Goal: Task Accomplishment & Management: Manage account settings

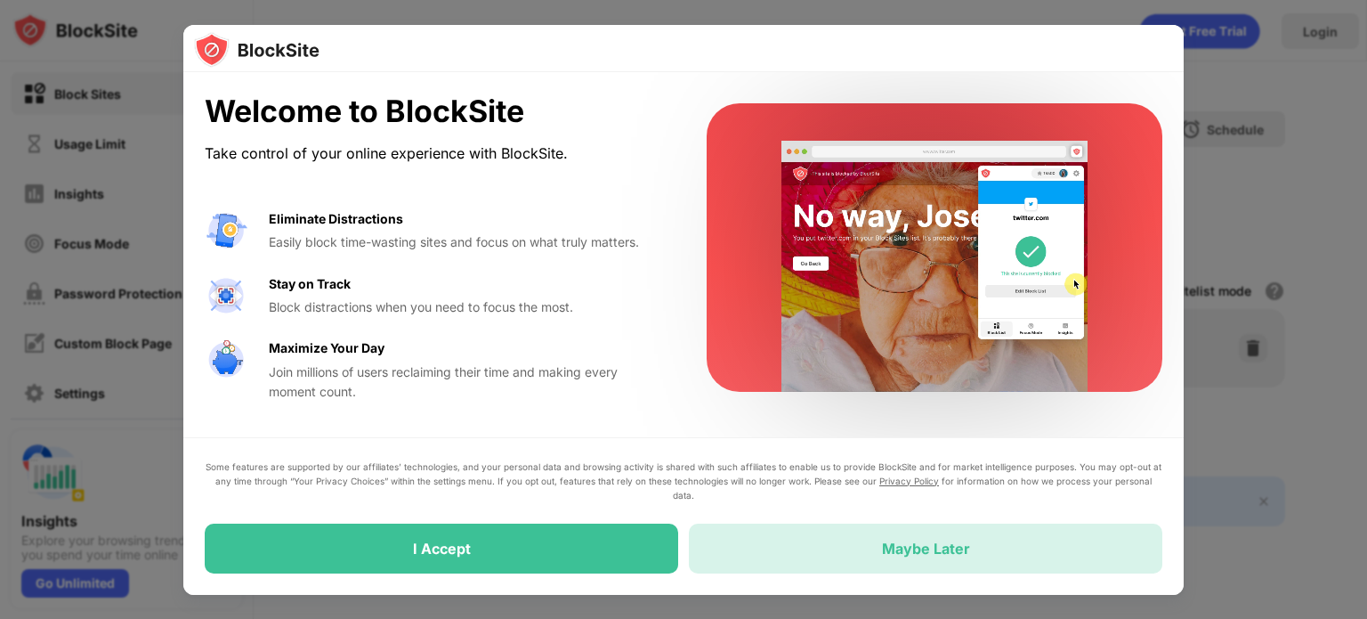
click at [930, 539] on div "Maybe Later" at bounding box center [926, 548] width 88 height 18
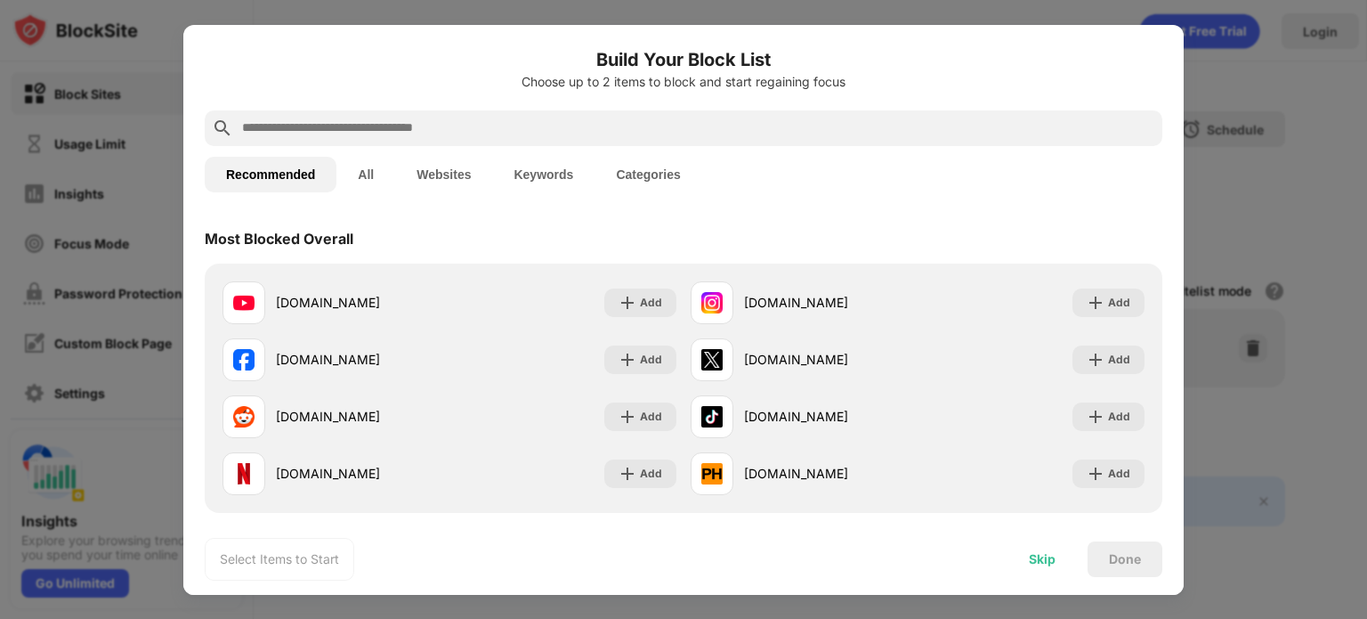
click at [1045, 558] on div "Skip" at bounding box center [1042, 559] width 27 height 14
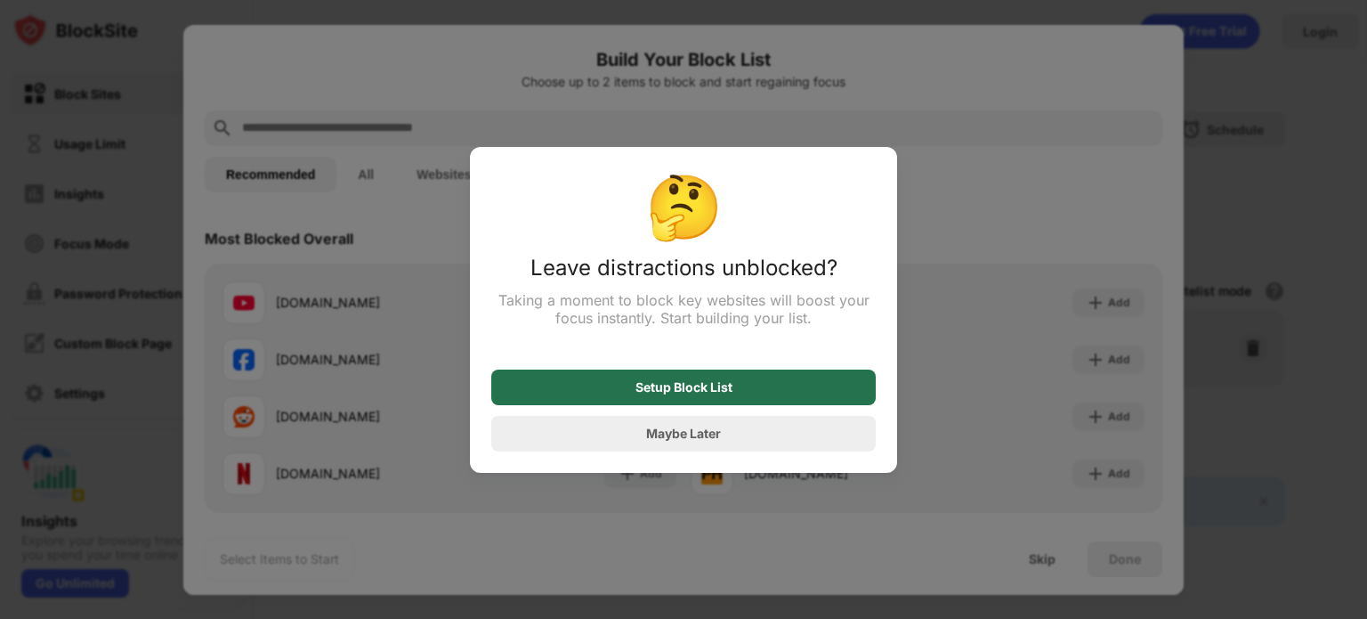
click at [684, 392] on div "Setup Block List" at bounding box center [684, 387] width 97 height 14
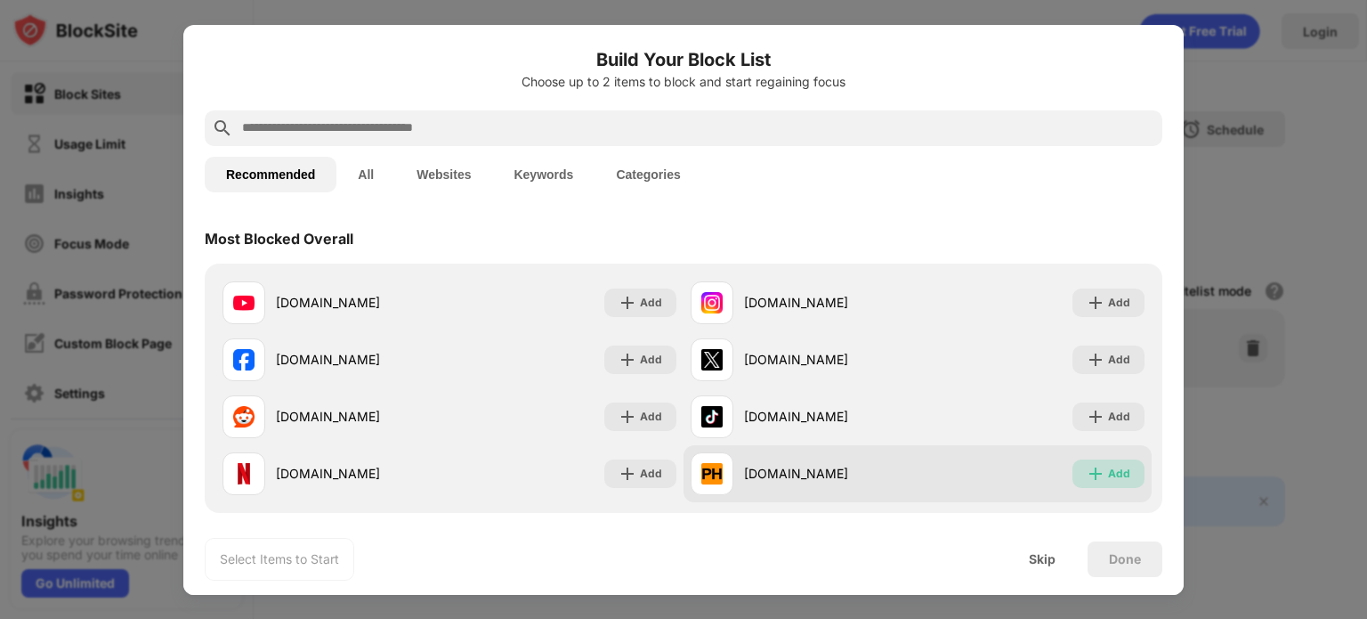
click at [1113, 480] on div "Add" at bounding box center [1119, 474] width 22 height 18
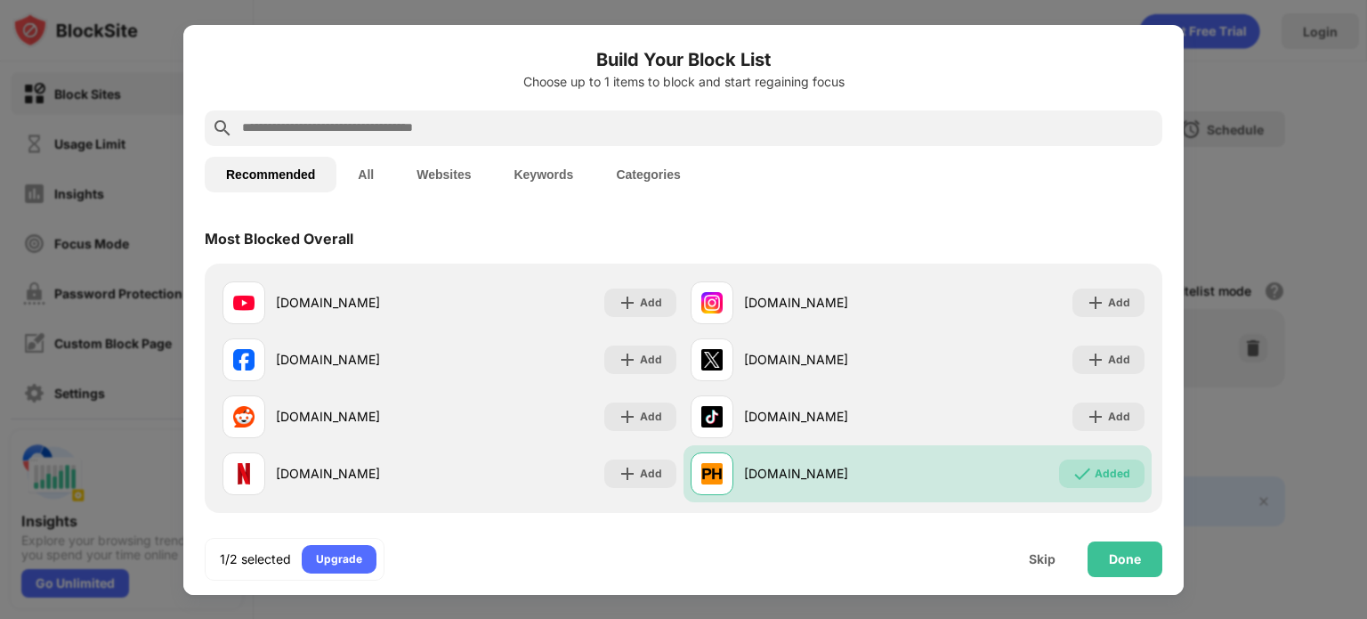
click at [523, 120] on input "text" at bounding box center [697, 127] width 915 height 21
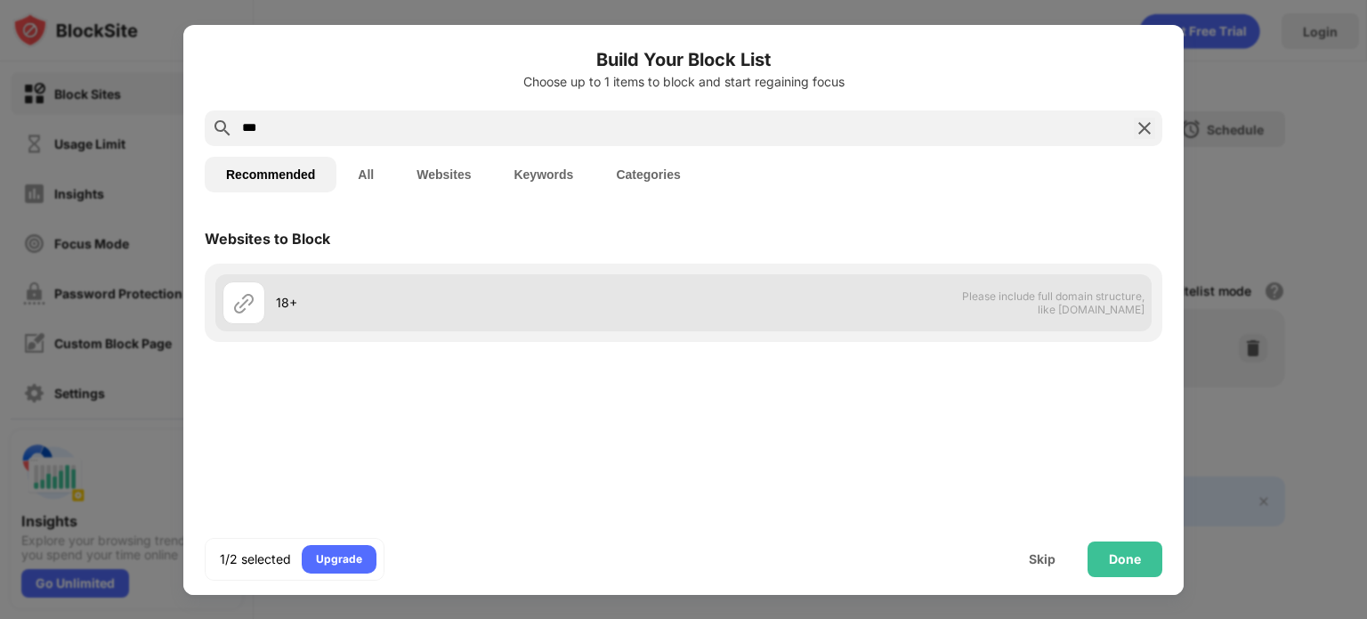
type input "***"
click at [640, 297] on div "18+" at bounding box center [480, 302] width 408 height 19
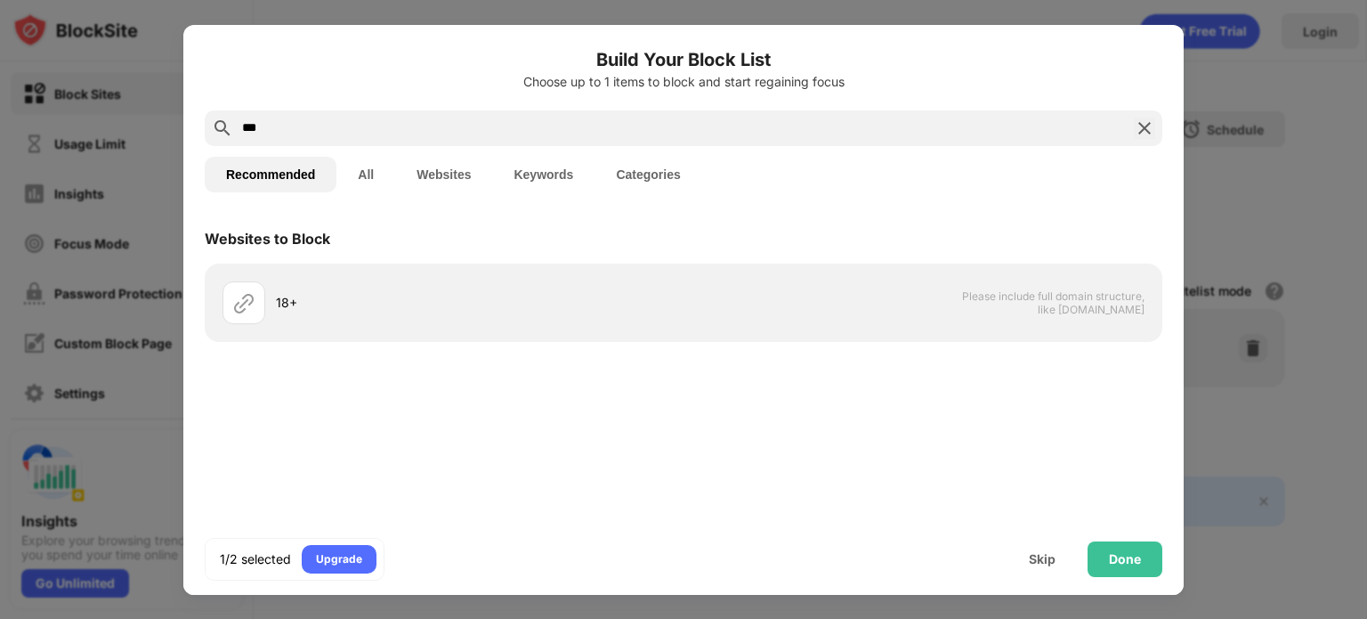
click at [616, 179] on button "Categories" at bounding box center [648, 175] width 107 height 36
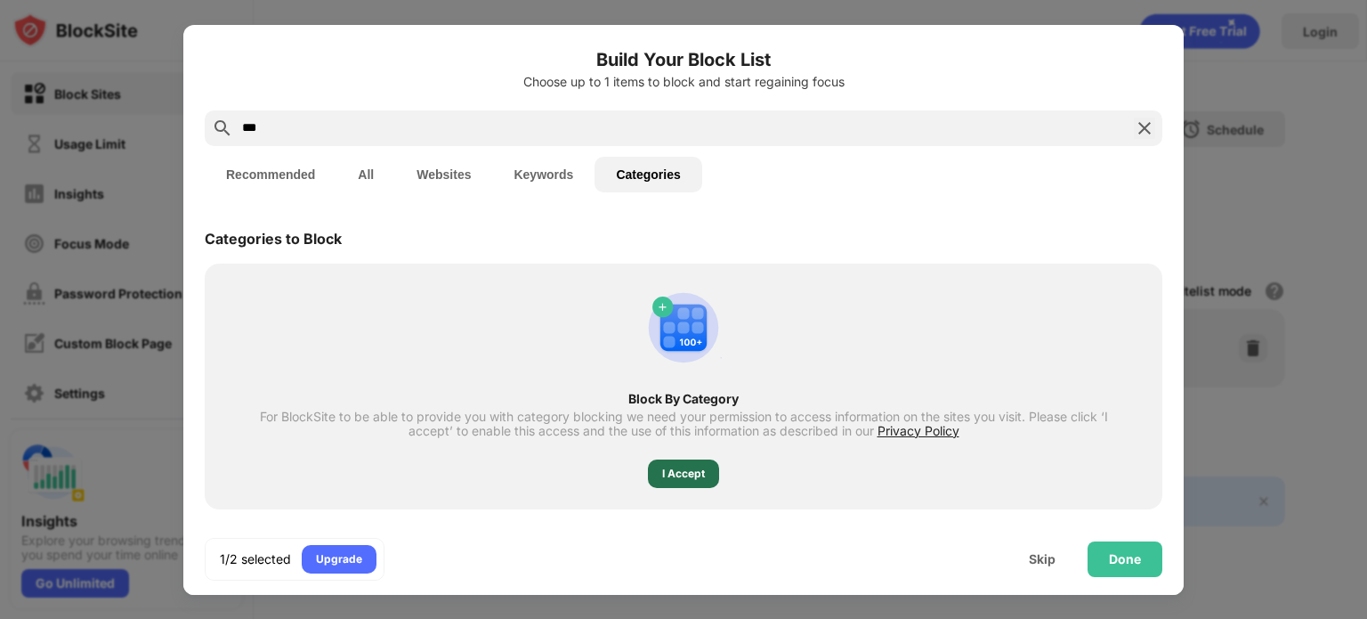
click at [662, 470] on div "I Accept" at bounding box center [683, 474] width 43 height 18
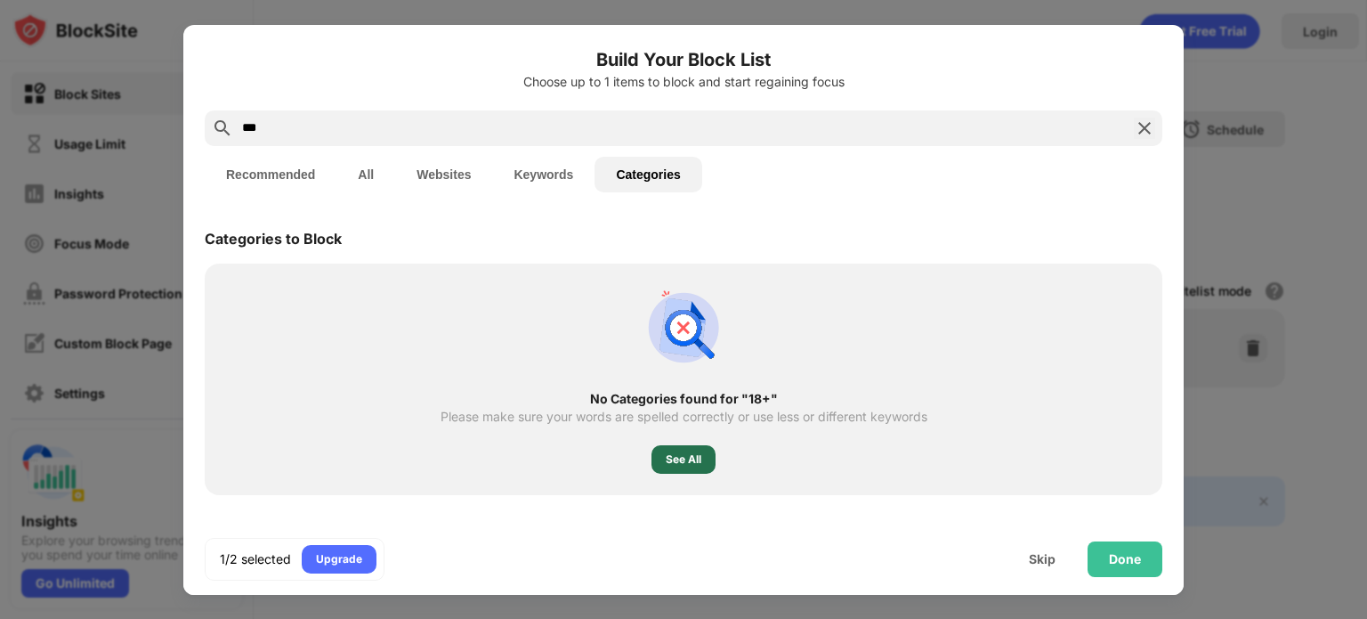
click at [673, 445] on div "See All" at bounding box center [684, 459] width 64 height 28
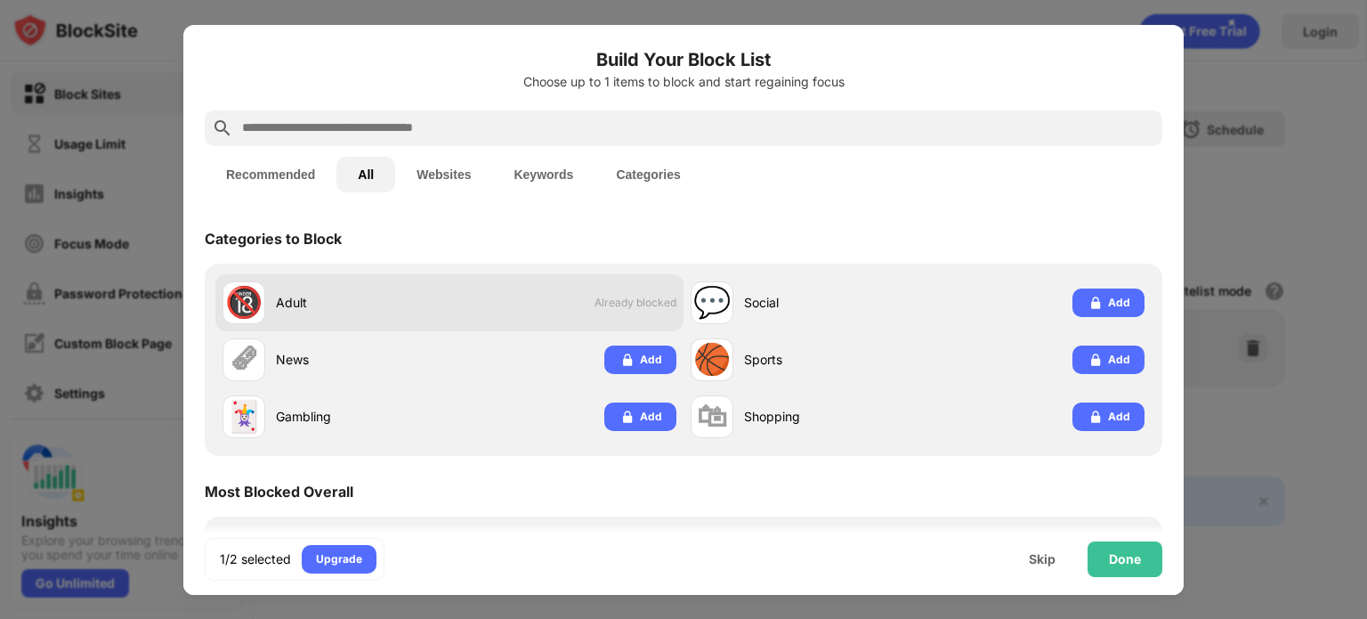
click at [532, 296] on div "🔞 Adult Already blocked" at bounding box center [449, 302] width 468 height 57
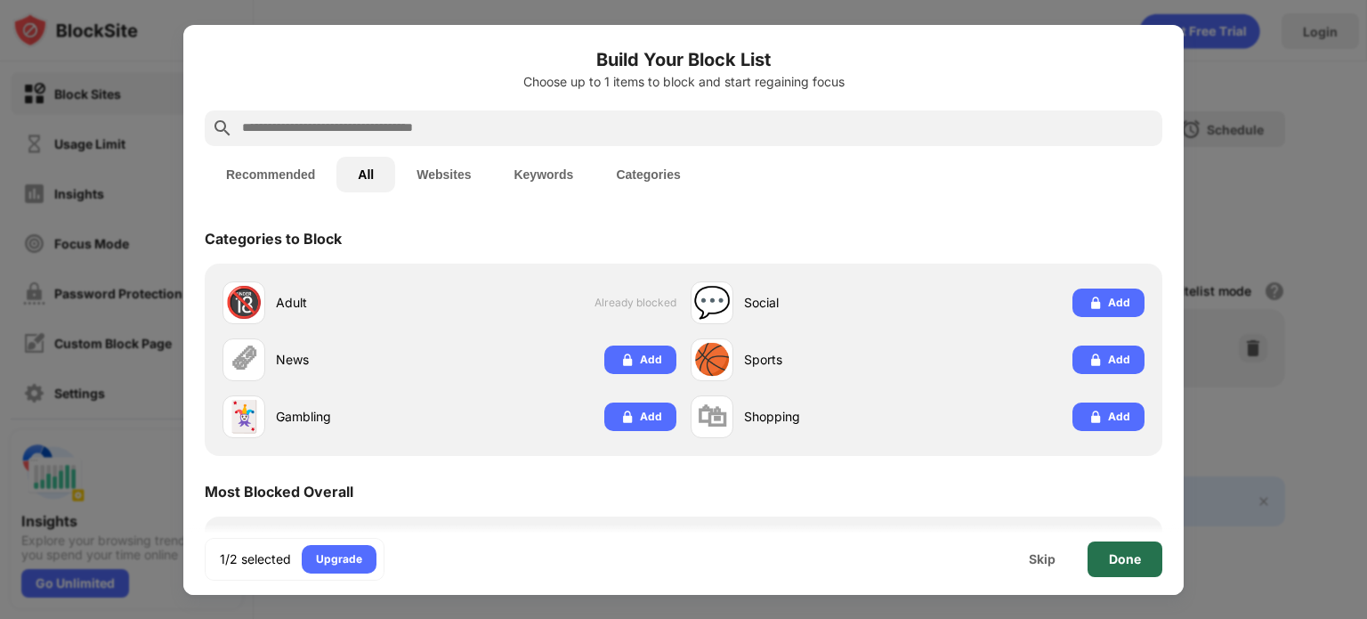
click at [1114, 571] on div "Done" at bounding box center [1125, 559] width 75 height 36
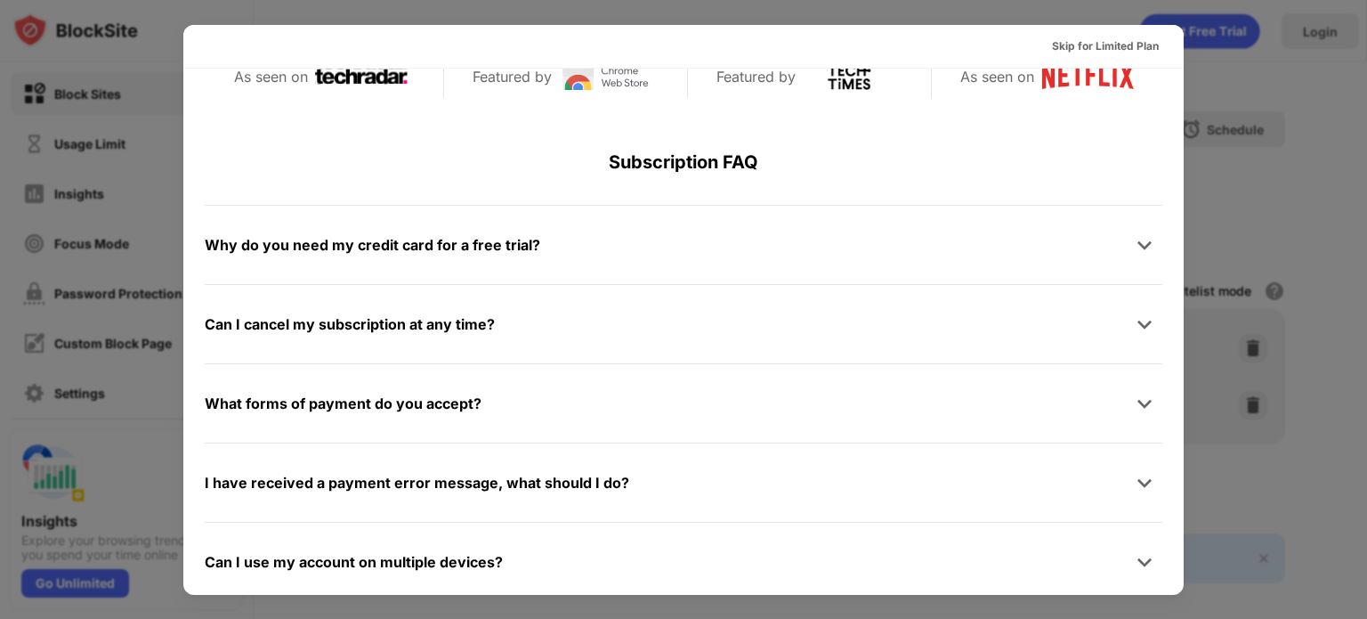
scroll to position [868, 0]
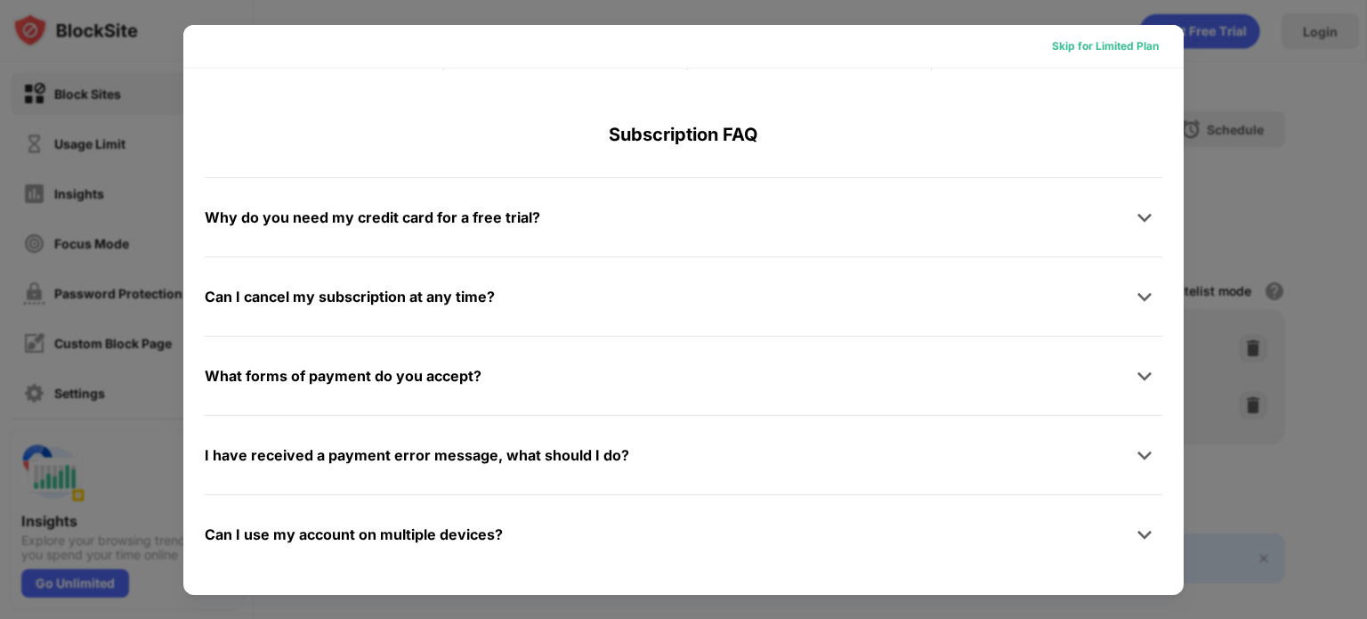
click at [1087, 43] on div "Skip for Limited Plan" at bounding box center [1105, 46] width 107 height 18
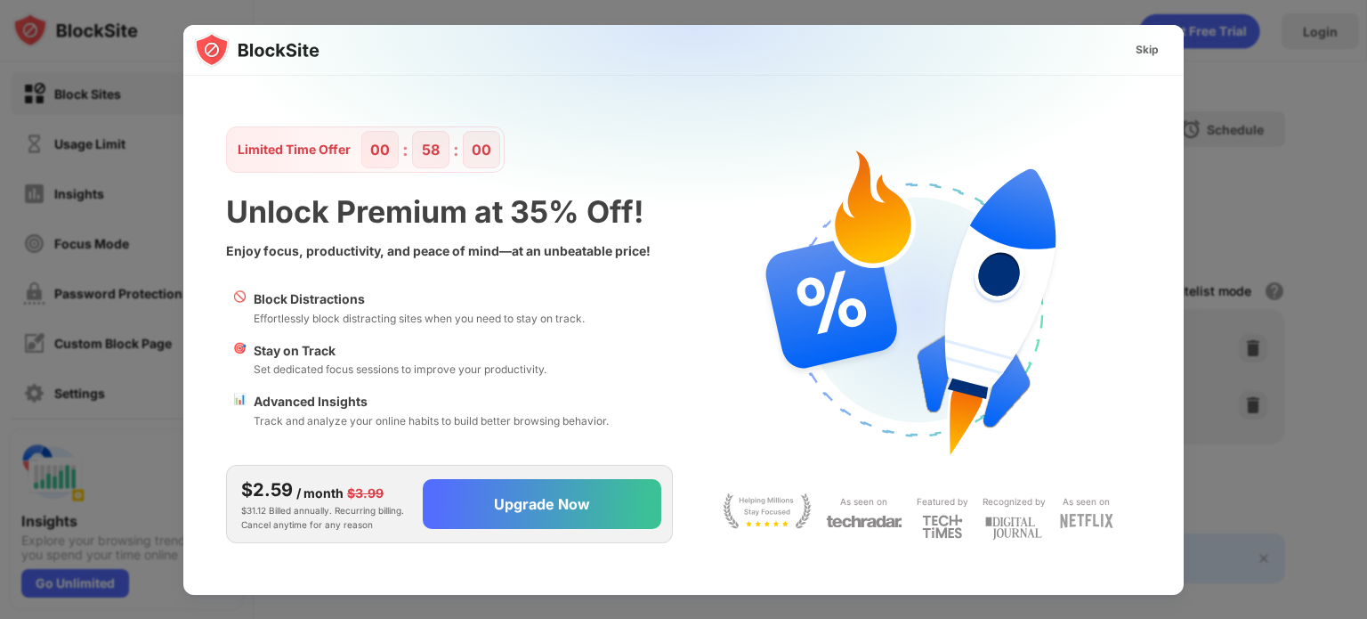
scroll to position [0, 0]
click at [1156, 45] on div "Skip" at bounding box center [1147, 50] width 23 height 18
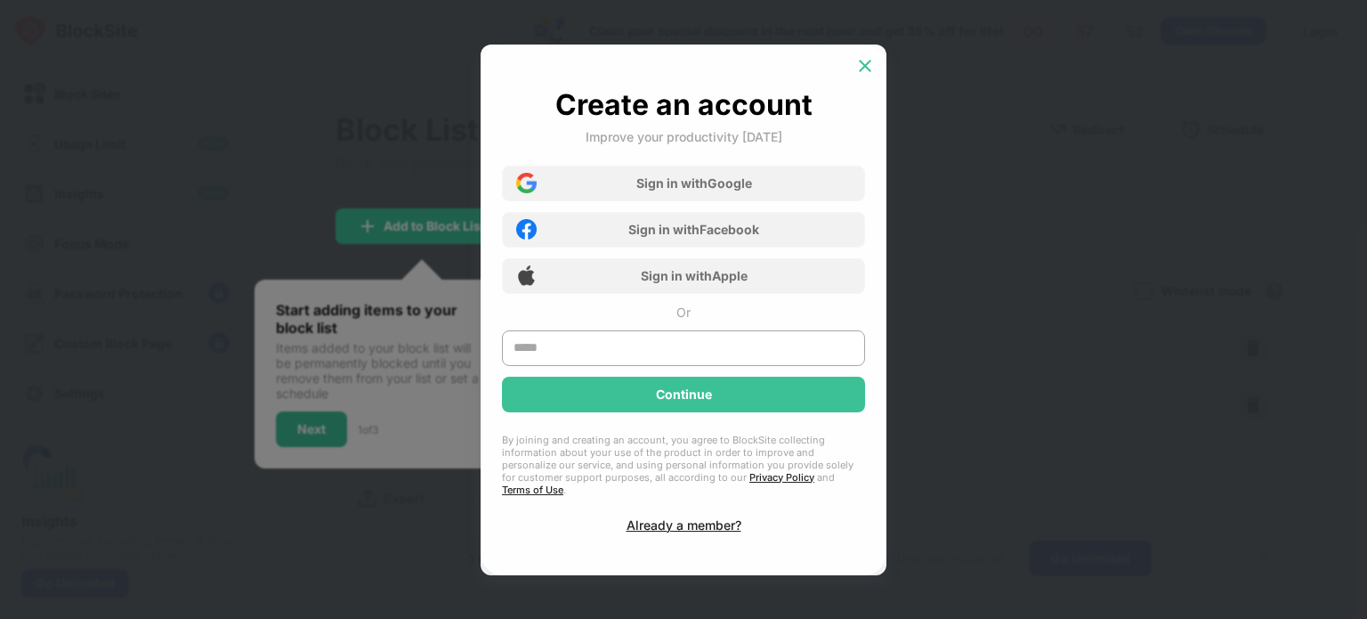
click at [858, 63] on div at bounding box center [865, 66] width 28 height 28
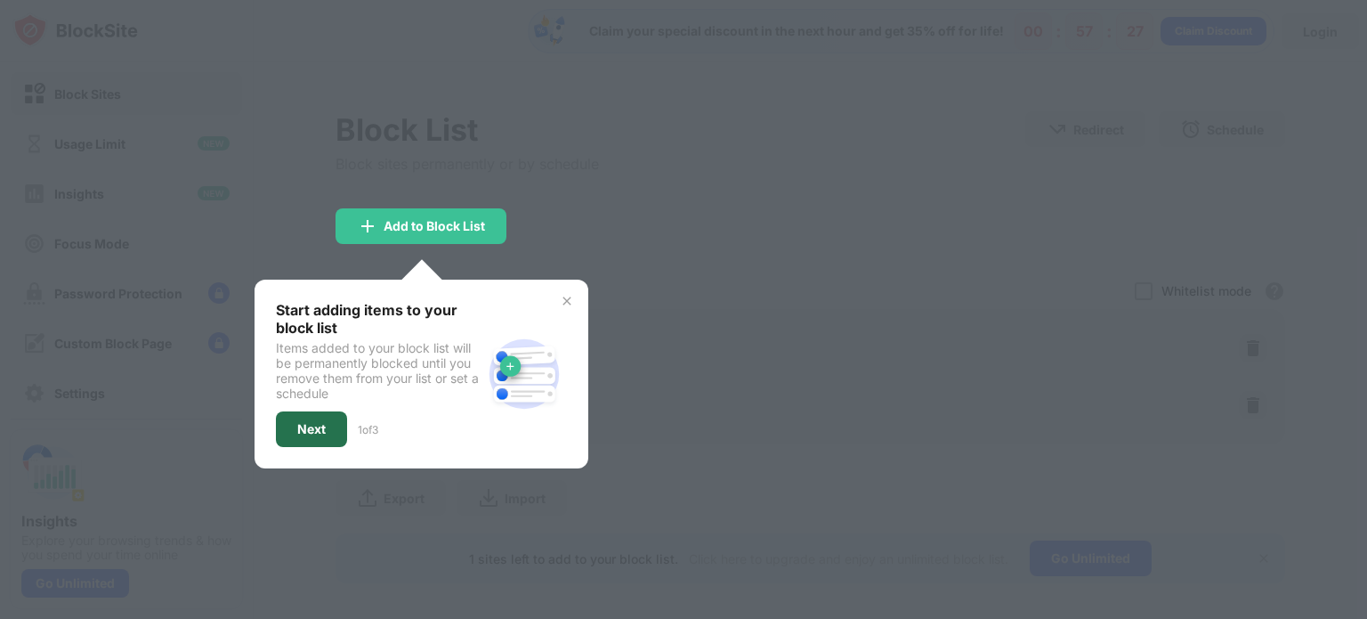
click at [303, 429] on div "Next" at bounding box center [311, 429] width 28 height 14
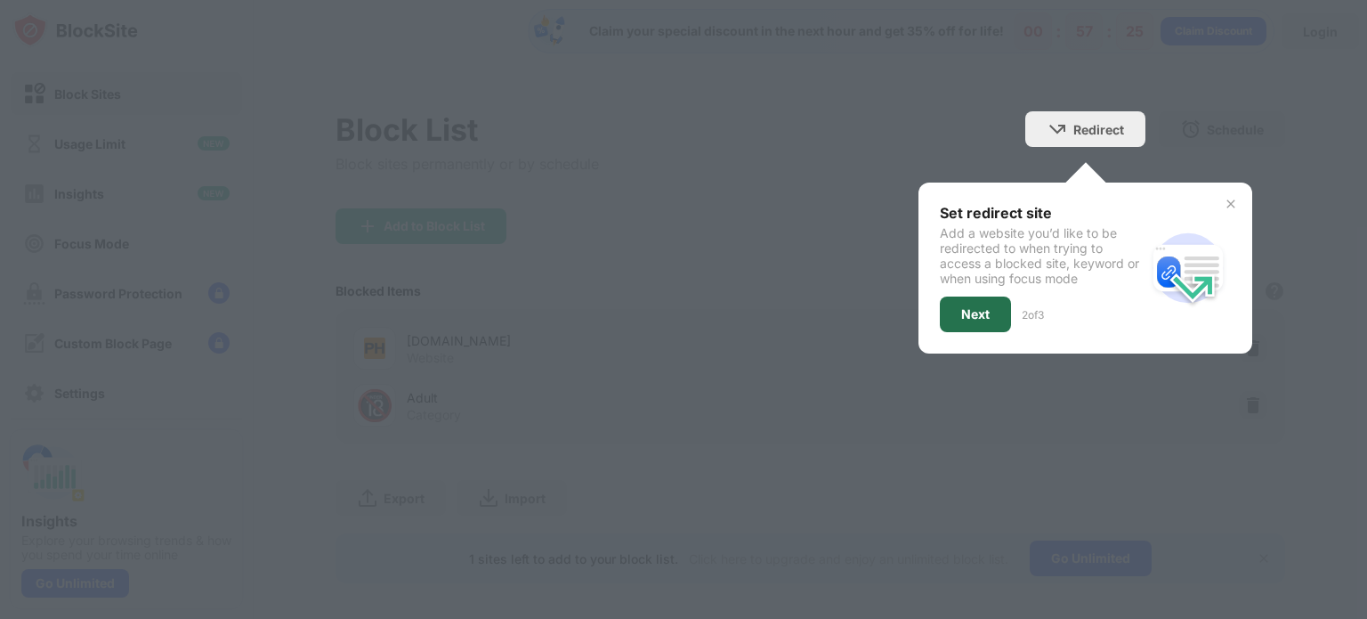
click at [981, 324] on div "Next" at bounding box center [975, 314] width 71 height 36
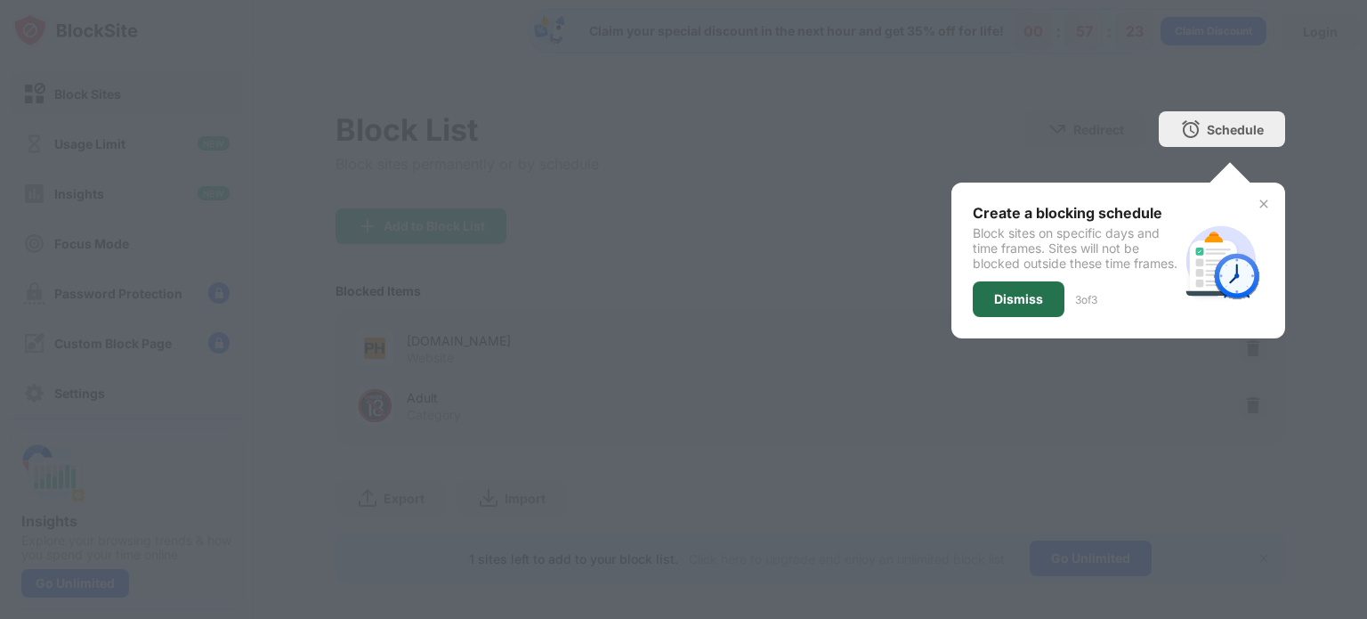
click at [1015, 306] on div "Dismiss" at bounding box center [1018, 299] width 49 height 14
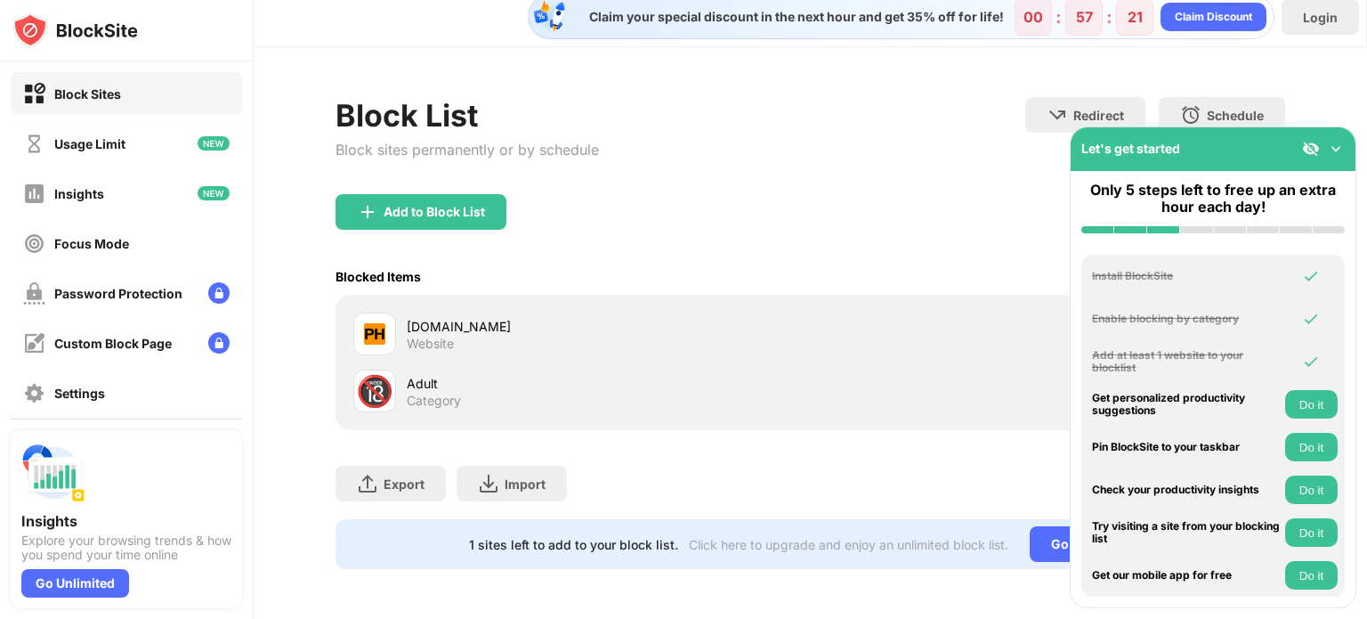
scroll to position [18, 0]
click at [1340, 142] on img at bounding box center [1336, 149] width 18 height 18
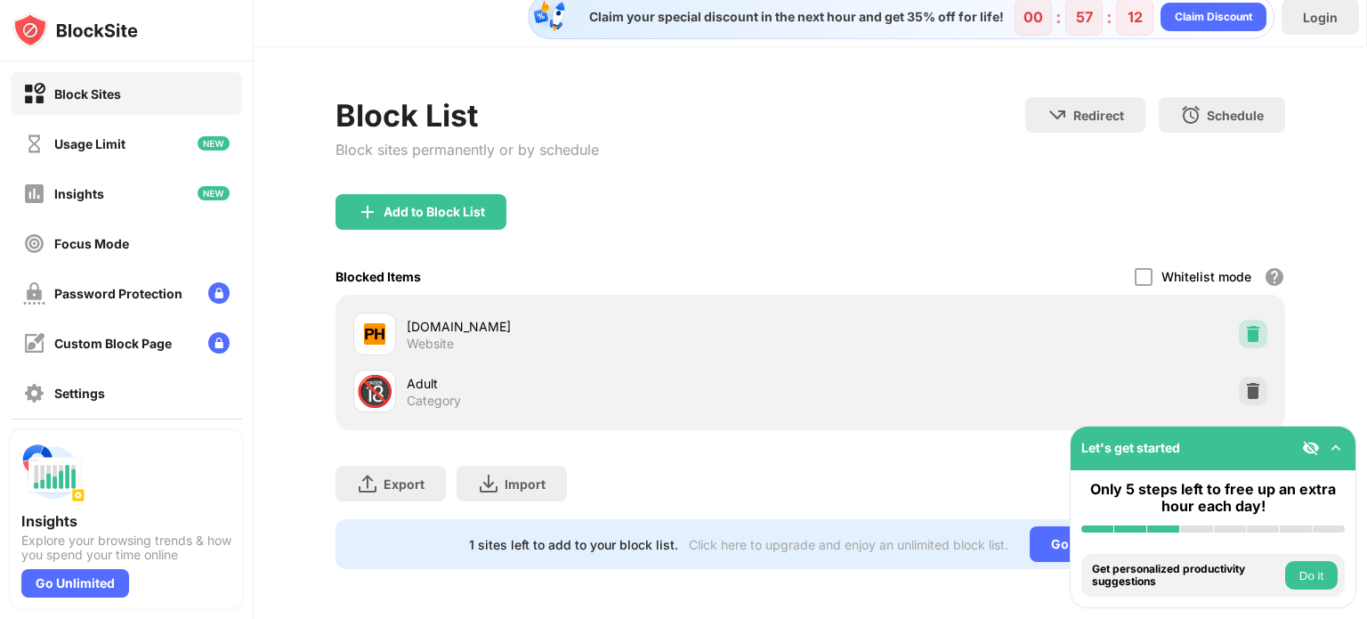
click at [1244, 327] on img at bounding box center [1253, 334] width 18 height 18
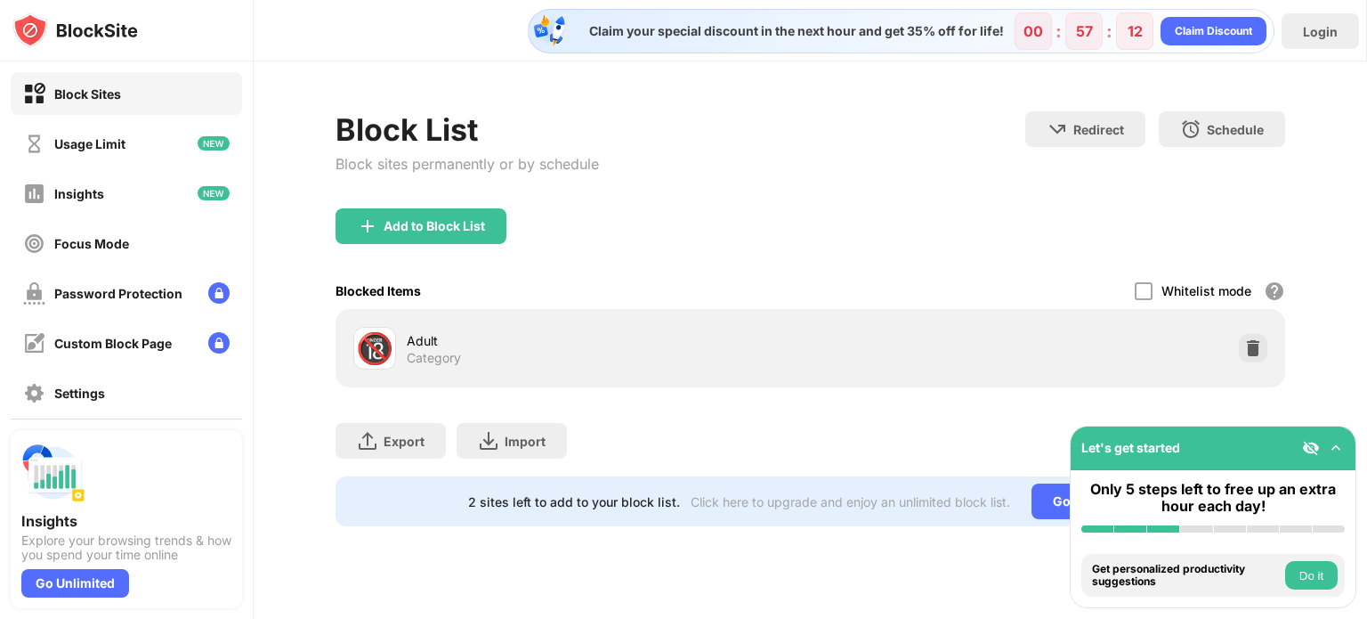
scroll to position [0, 0]
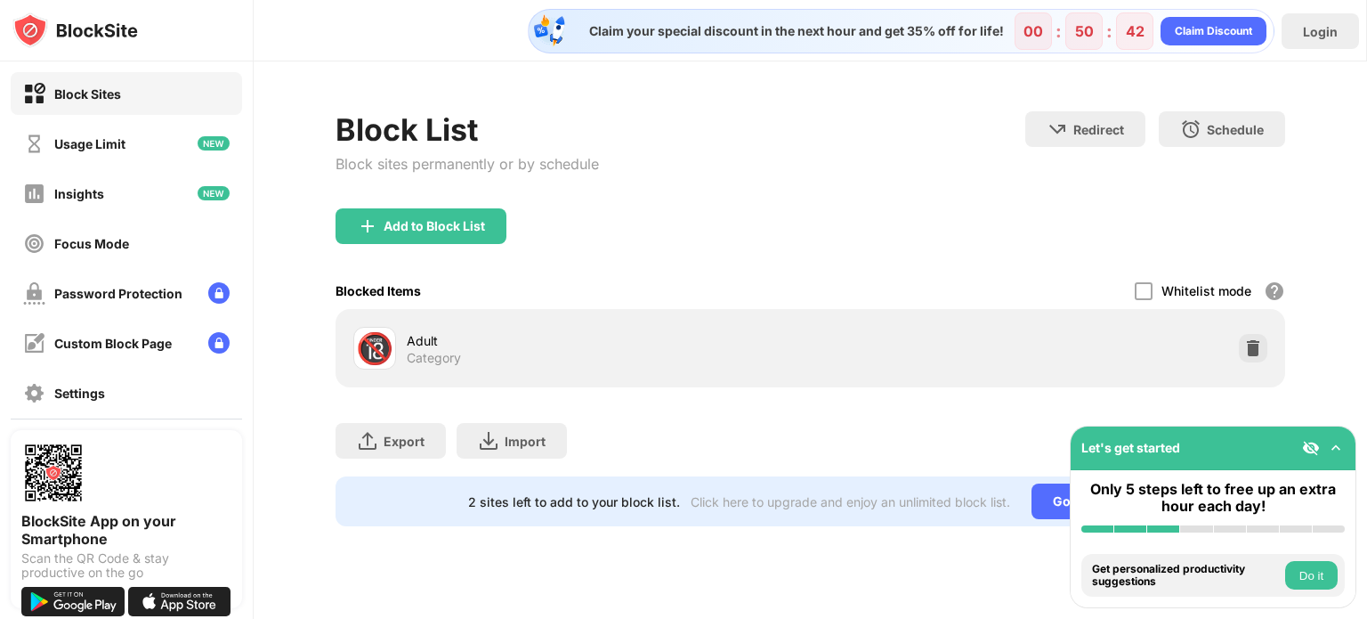
click at [1338, 446] on img at bounding box center [1336, 448] width 18 height 18
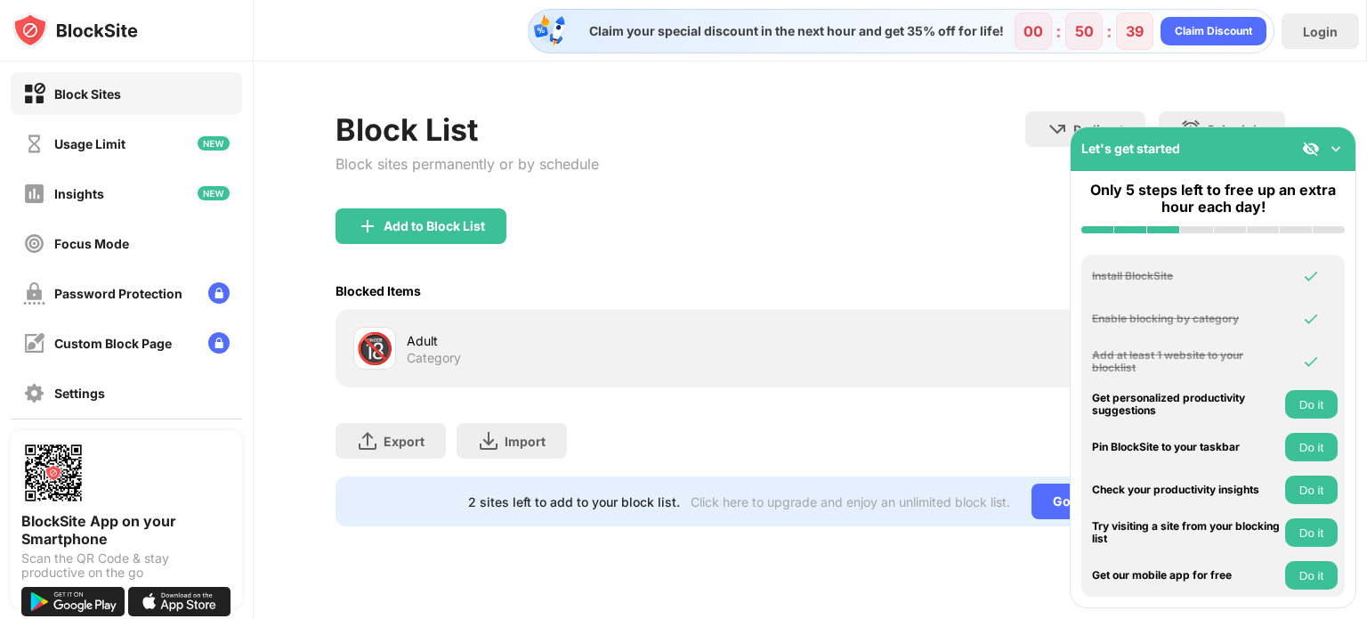
click at [1331, 150] on img at bounding box center [1336, 149] width 18 height 18
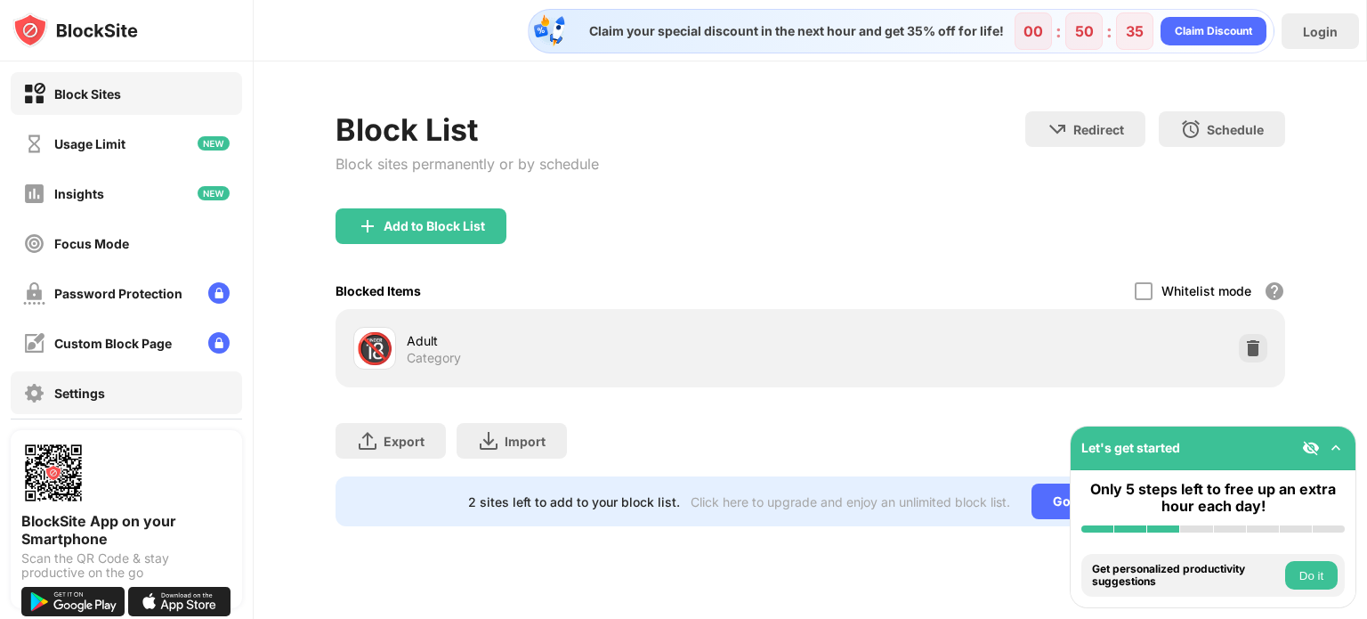
click at [55, 391] on div "Settings" at bounding box center [79, 392] width 51 height 15
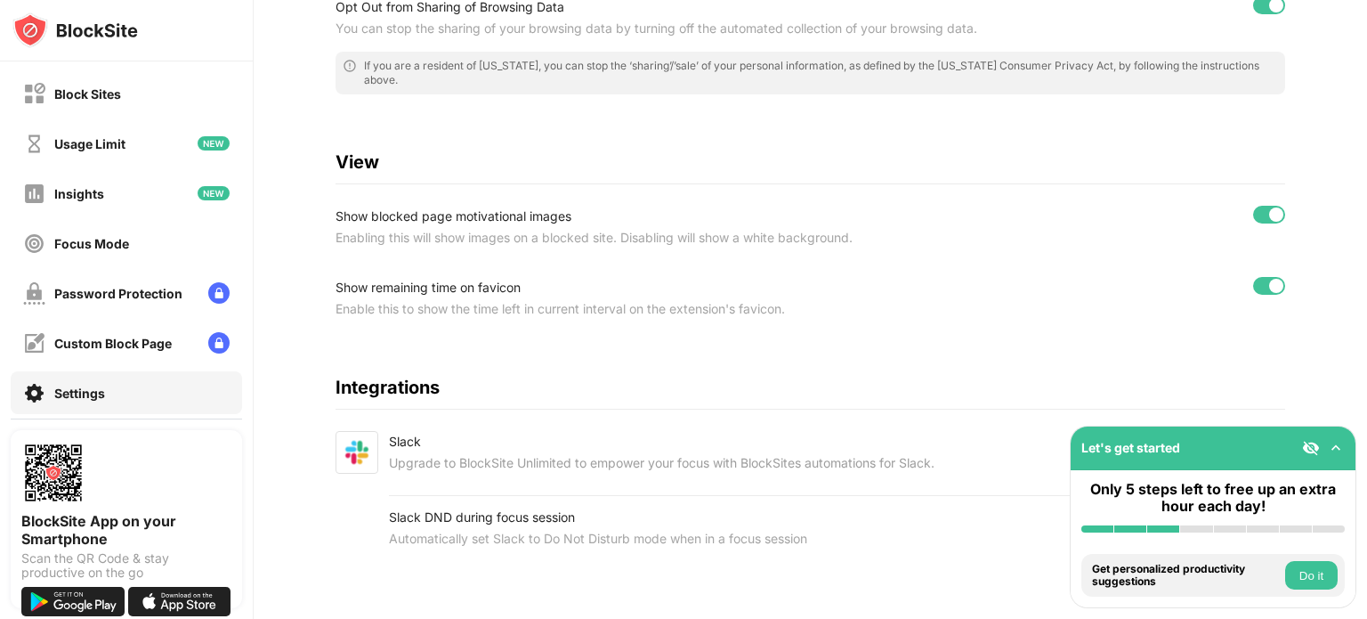
scroll to position [532, 0]
